Goal: Task Accomplishment & Management: Manage account settings

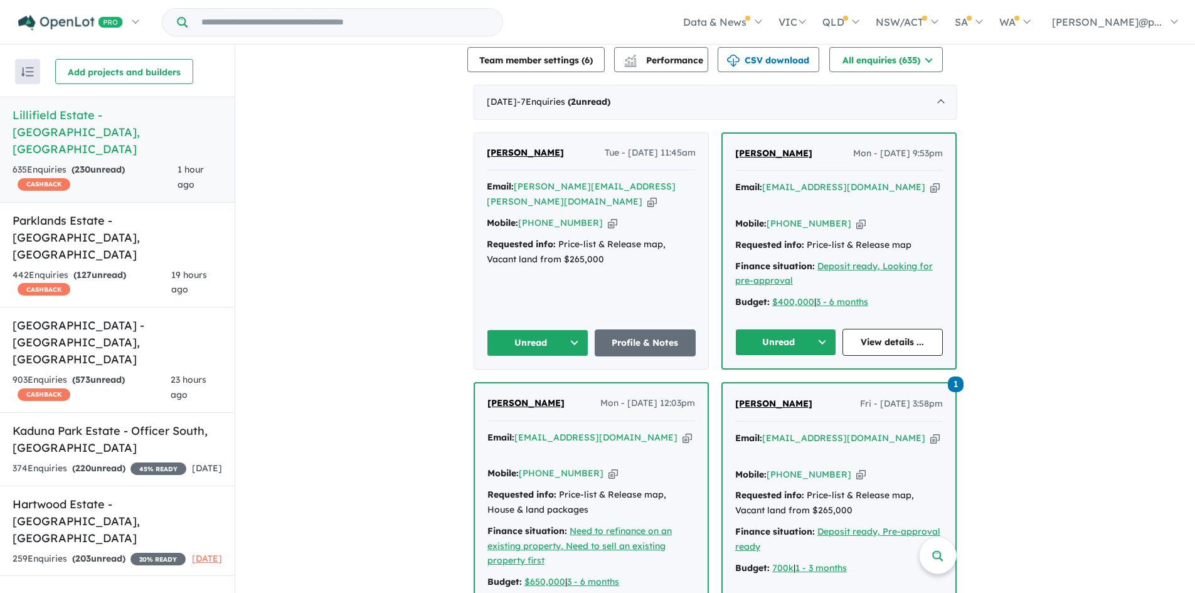
scroll to position [476, 0]
click at [856, 216] on icon "button" at bounding box center [860, 222] width 9 height 13
click at [930, 184] on icon "button" at bounding box center [934, 186] width 9 height 13
drag, startPoint x: 799, startPoint y: 147, endPoint x: 730, endPoint y: 144, distance: 68.4
click at [730, 144] on div "Steph Beaver Mon - 15/09/2025, 9:53pm Email: stephskye@hotmail.com Copied! Mobi…" at bounding box center [839, 250] width 233 height 235
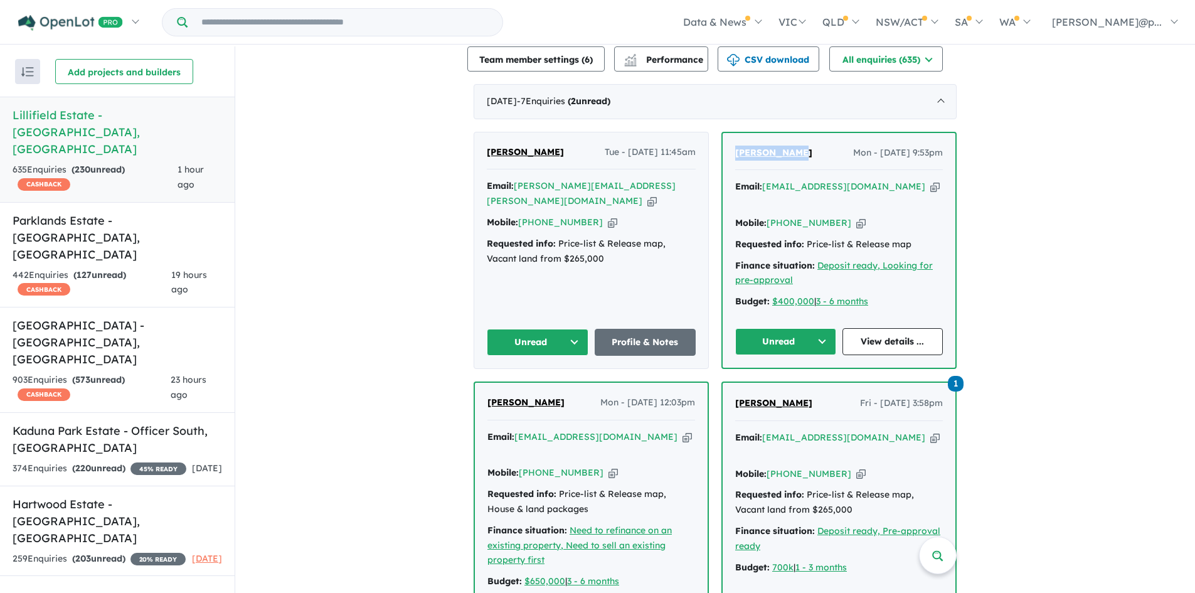
copy span "[PERSON_NAME]"
click at [843, 328] on link "View details ..." at bounding box center [893, 341] width 101 height 27
click at [800, 343] on div "Steph Beaver Mon - 15/09/2025, 9:53pm Email: stephskye@hotmail.com Copied! Mobi…" at bounding box center [839, 250] width 233 height 235
click at [800, 328] on button "Unread" at bounding box center [785, 341] width 101 height 27
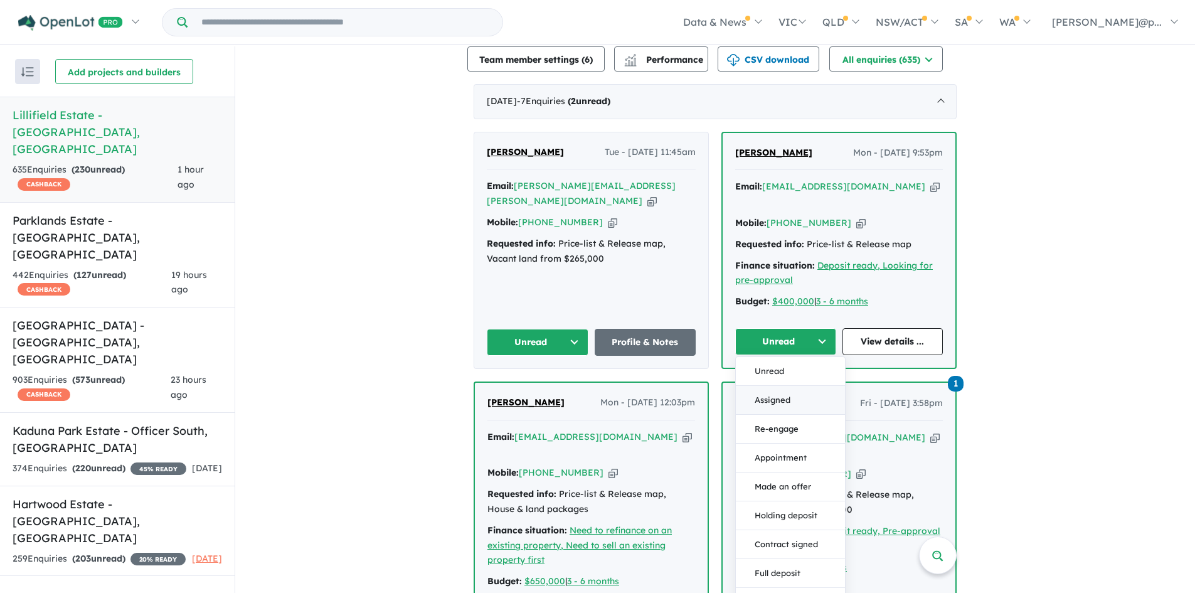
click at [765, 386] on button "Assigned" at bounding box center [790, 400] width 109 height 29
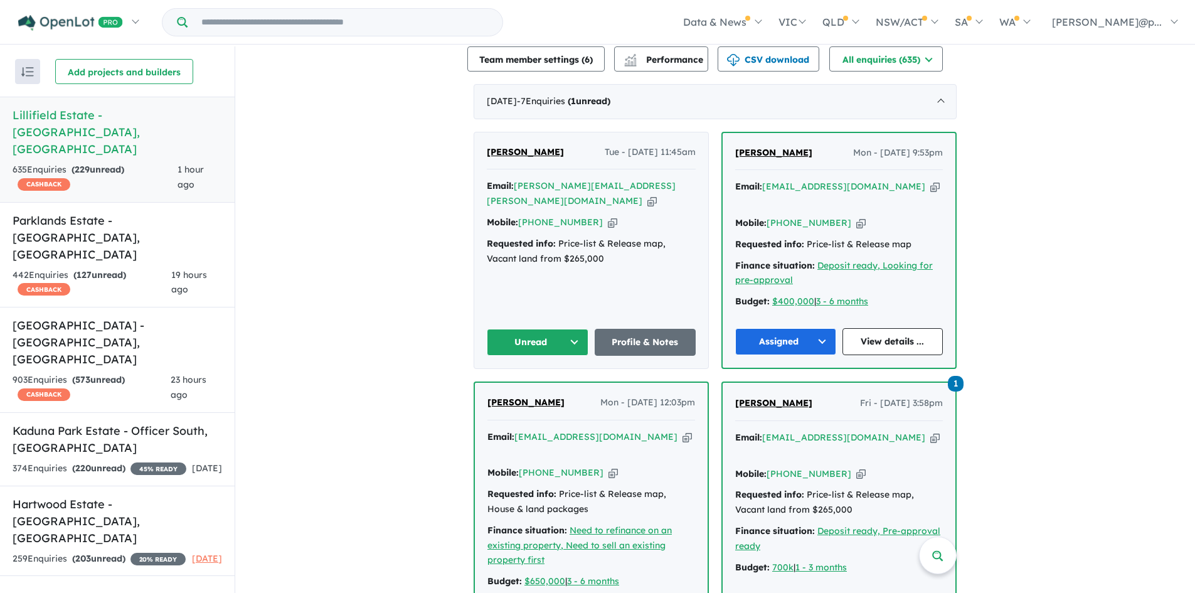
click at [608, 216] on icon "button" at bounding box center [612, 222] width 9 height 13
click at [628, 179] on div "Email: tim.nally@outlook.com Copied!" at bounding box center [591, 194] width 209 height 30
click at [647, 194] on icon "button" at bounding box center [651, 200] width 9 height 13
click at [542, 329] on button "Unread" at bounding box center [538, 342] width 102 height 27
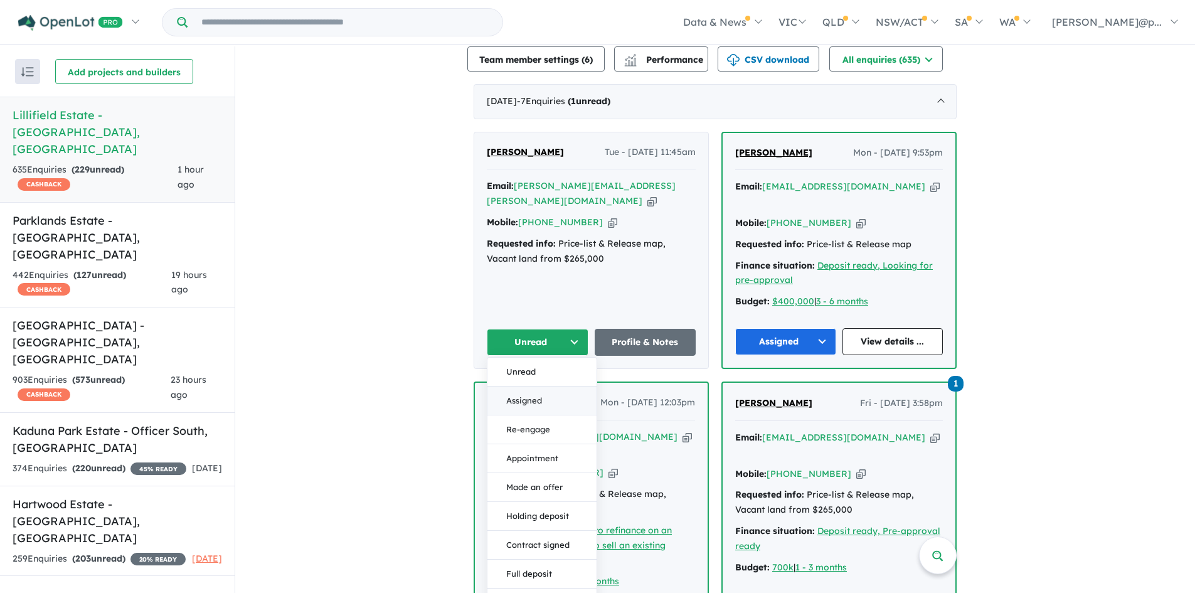
click at [536, 386] on button "Assigned" at bounding box center [541, 400] width 109 height 29
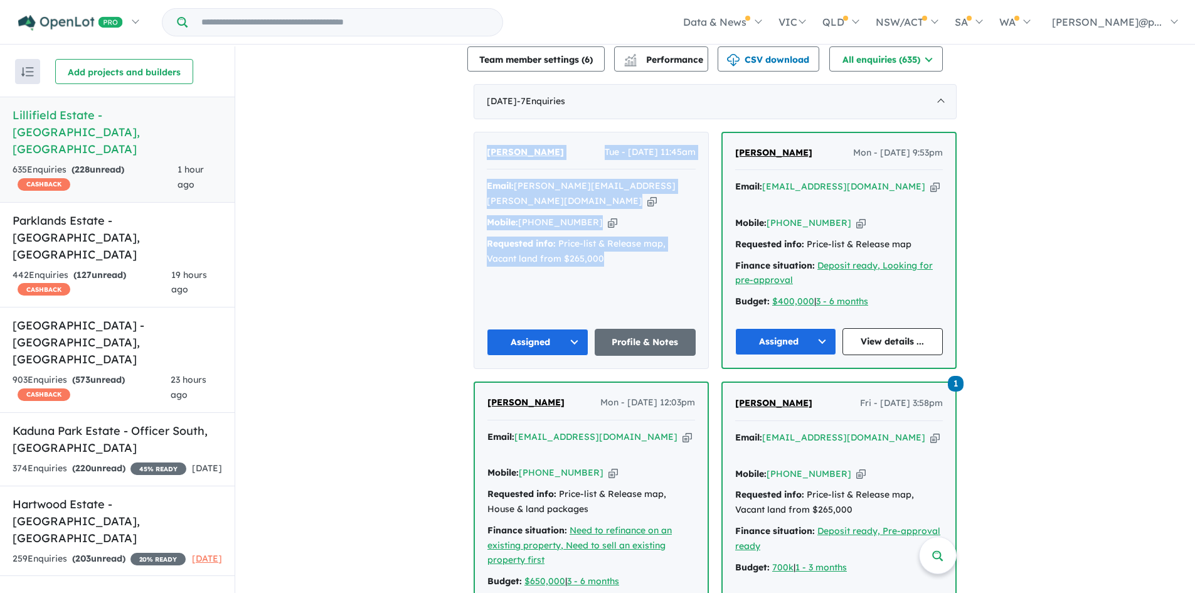
drag, startPoint x: 624, startPoint y: 240, endPoint x: 483, endPoint y: 142, distance: 171.8
click at [483, 142] on div "Tim Nally Tue - 16/09/2025, 11:45am Email: tim.nally@outlook.com Copied! Mobile…" at bounding box center [591, 250] width 234 height 236
copy div "Tim Nally Tue - 16/09/2025, 11:45am Email: tim.nally@outlook.com Copied! Mobile…"
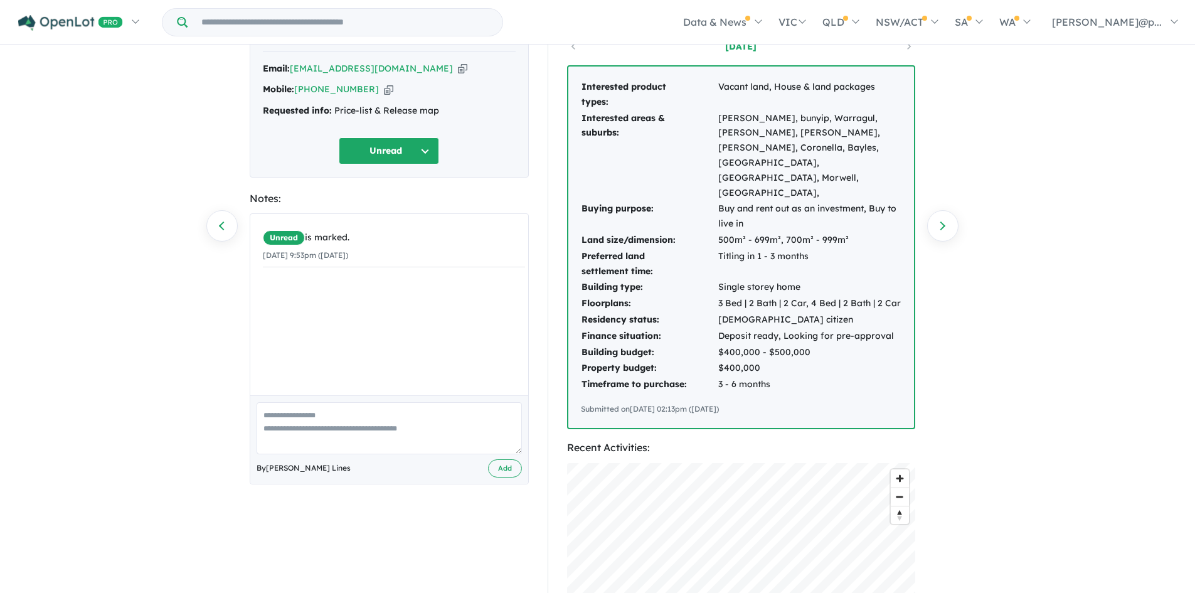
scroll to position [73, 0]
drag, startPoint x: 789, startPoint y: 349, endPoint x: 563, endPoint y: 86, distance: 347.0
click at [563, 86] on div "Buyer Profile: [DATE] Interested product types: Vacant land, House & land packa…" at bounding box center [747, 441] width 398 height 857
copy div "Interested product types: Vacant land, House & land packages Interested areas &…"
